Goal: Find specific page/section: Find specific page/section

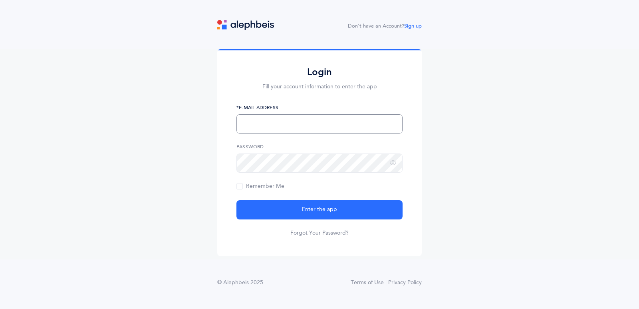
click at [259, 123] on input "text" at bounding box center [320, 123] width 166 height 19
click at [259, 120] on input "text" at bounding box center [320, 123] width 166 height 19
type input "[EMAIL_ADDRESS][DOMAIN_NAME]"
click at [237, 200] on button "Enter the app" at bounding box center [320, 209] width 166 height 19
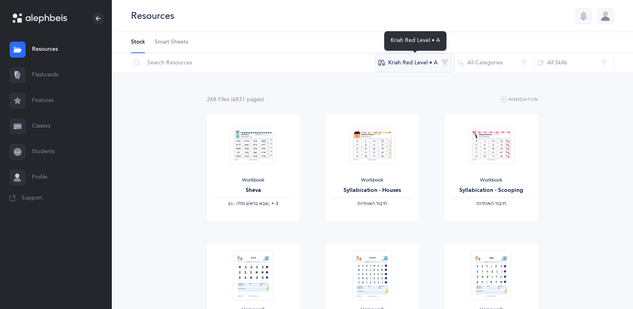
click at [428, 66] on button "Kriah Red Level • A" at bounding box center [415, 62] width 80 height 19
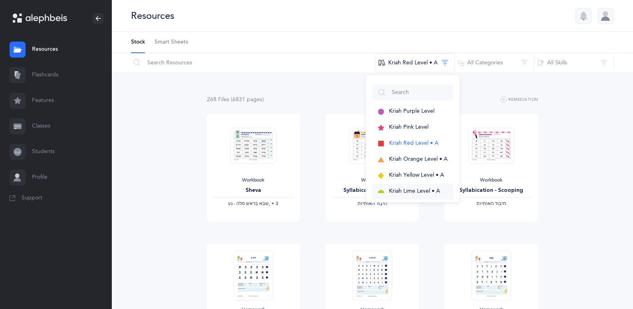
click at [410, 188] on span "Kriah Lime Level • A" at bounding box center [414, 191] width 51 height 6
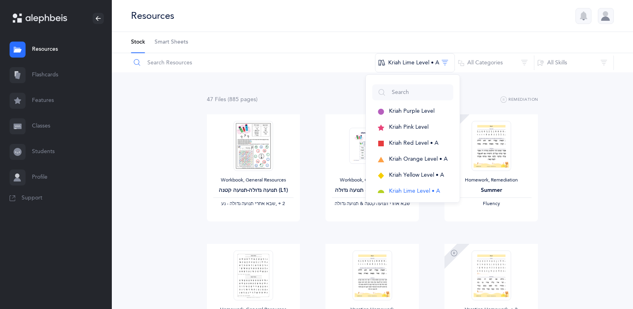
click at [161, 59] on input "text" at bounding box center [253, 62] width 245 height 19
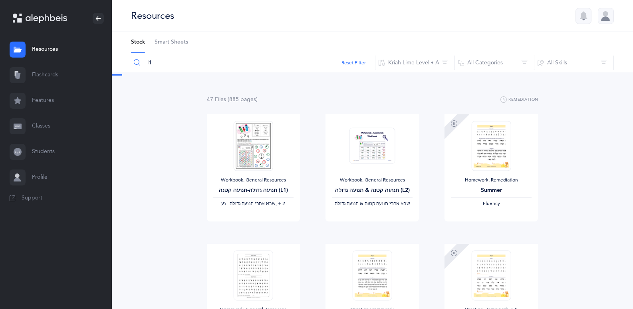
type input "l1"
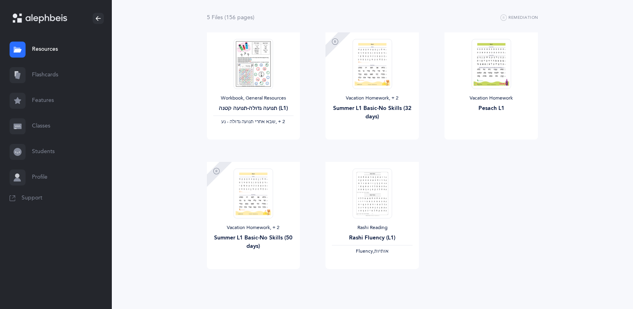
scroll to position [91, 0]
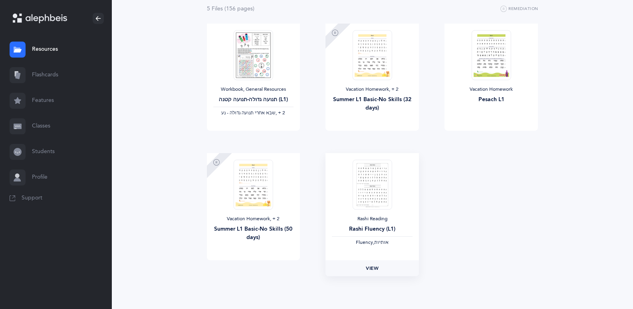
click at [374, 266] on span "View" at bounding box center [372, 268] width 13 height 7
